Goal: Navigation & Orientation: Find specific page/section

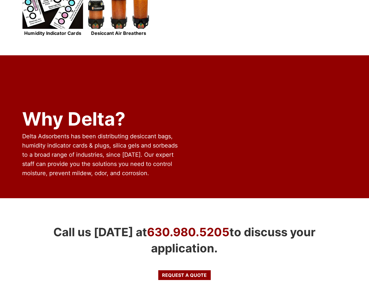
scroll to position [507, 0]
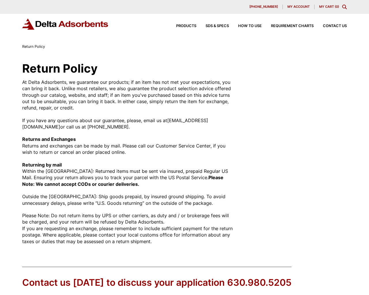
scroll to position [90, 0]
